Goal: Communication & Community: Connect with others

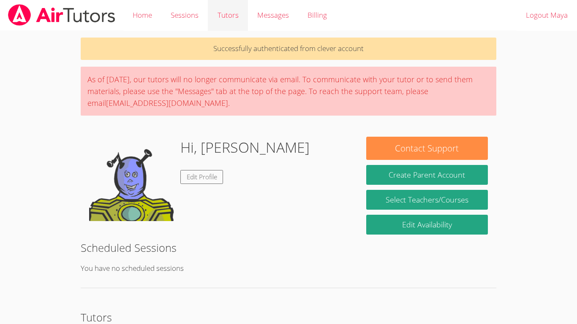
click at [220, 9] on link "Tutors" at bounding box center [228, 15] width 40 height 31
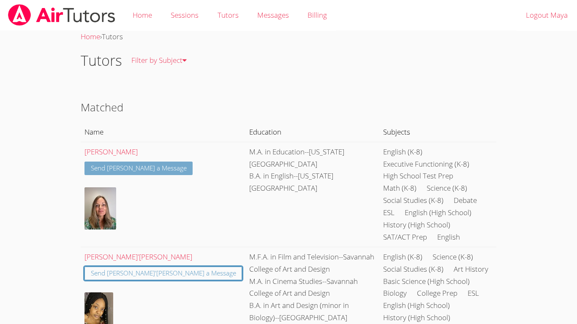
click at [127, 165] on link "Send [PERSON_NAME] a Message" at bounding box center [138, 169] width 109 height 14
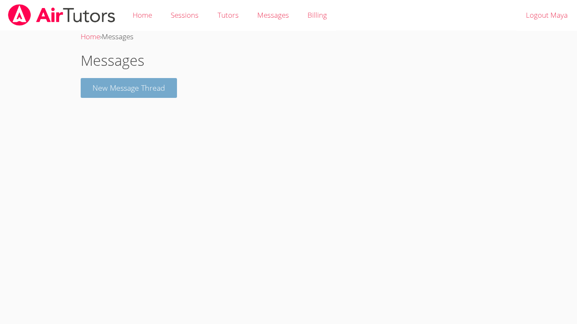
click at [140, 84] on button "New Message Thread" at bounding box center [129, 88] width 96 height 20
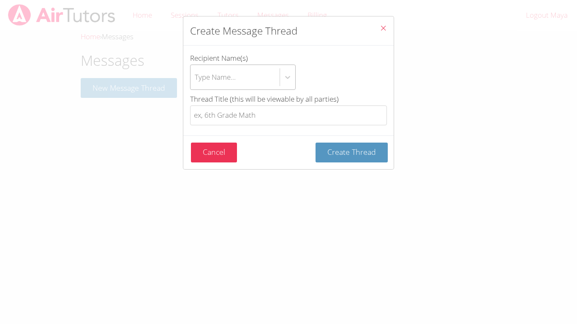
click at [234, 82] on div "Type Name..." at bounding box center [215, 77] width 41 height 12
click at [196, 82] on input "Recipient Name(s) Type Name..." at bounding box center [195, 77] width 1 height 19
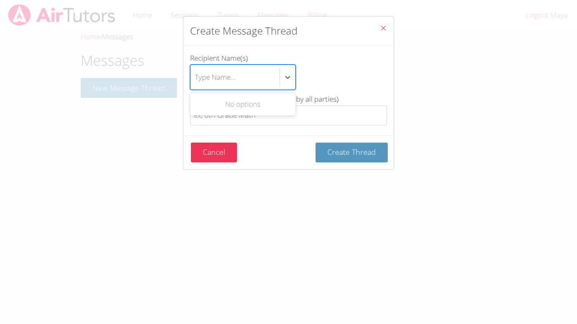
click at [239, 107] on div "No options" at bounding box center [243, 104] width 106 height 19
click at [266, 83] on div "Type Name..." at bounding box center [235, 77] width 89 height 25
click at [196, 83] on input "Recipient Name(s) Use Up and Down to choose options, press Enter to select the …" at bounding box center [195, 77] width 1 height 19
click at [266, 83] on div "Type Name..." at bounding box center [235, 77] width 89 height 25
click at [196, 83] on input "Recipient Name(s) Select is focused ,type to refine list, press Down to open th…" at bounding box center [195, 77] width 1 height 19
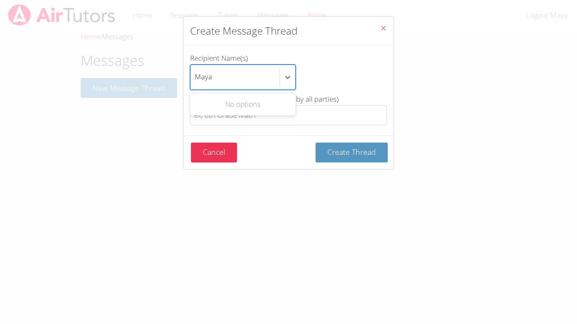
type input "Maya"
click at [320, 73] on div "Use Up and Down to choose options, press Enter to select the currently focused …" at bounding box center [288, 77] width 197 height 25
click at [212, 73] on input "Maya" at bounding box center [204, 77] width 18 height 19
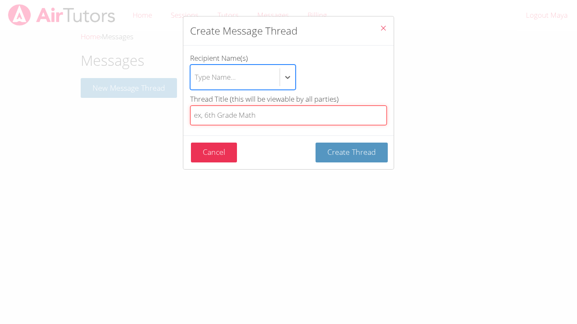
click at [279, 114] on input "Thread Title (this will be viewable by all parties)" at bounding box center [288, 116] width 197 height 20
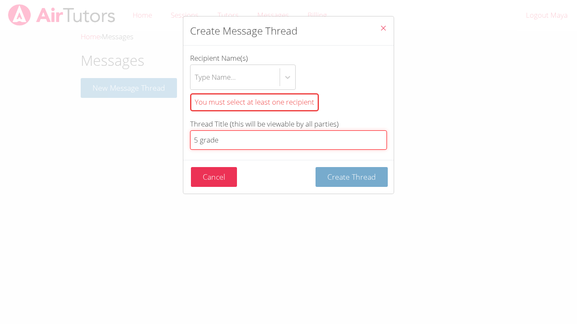
type input "5 grade"
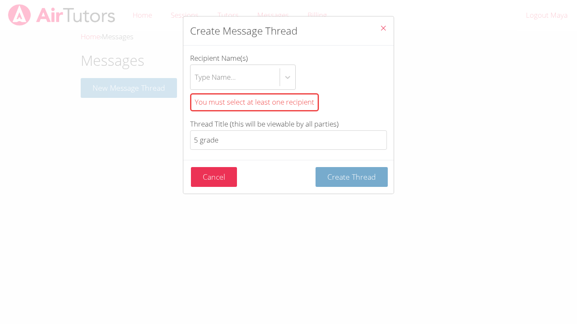
click at [344, 177] on span "Create Thread" at bounding box center [351, 177] width 49 height 10
